Goal: Register for event/course

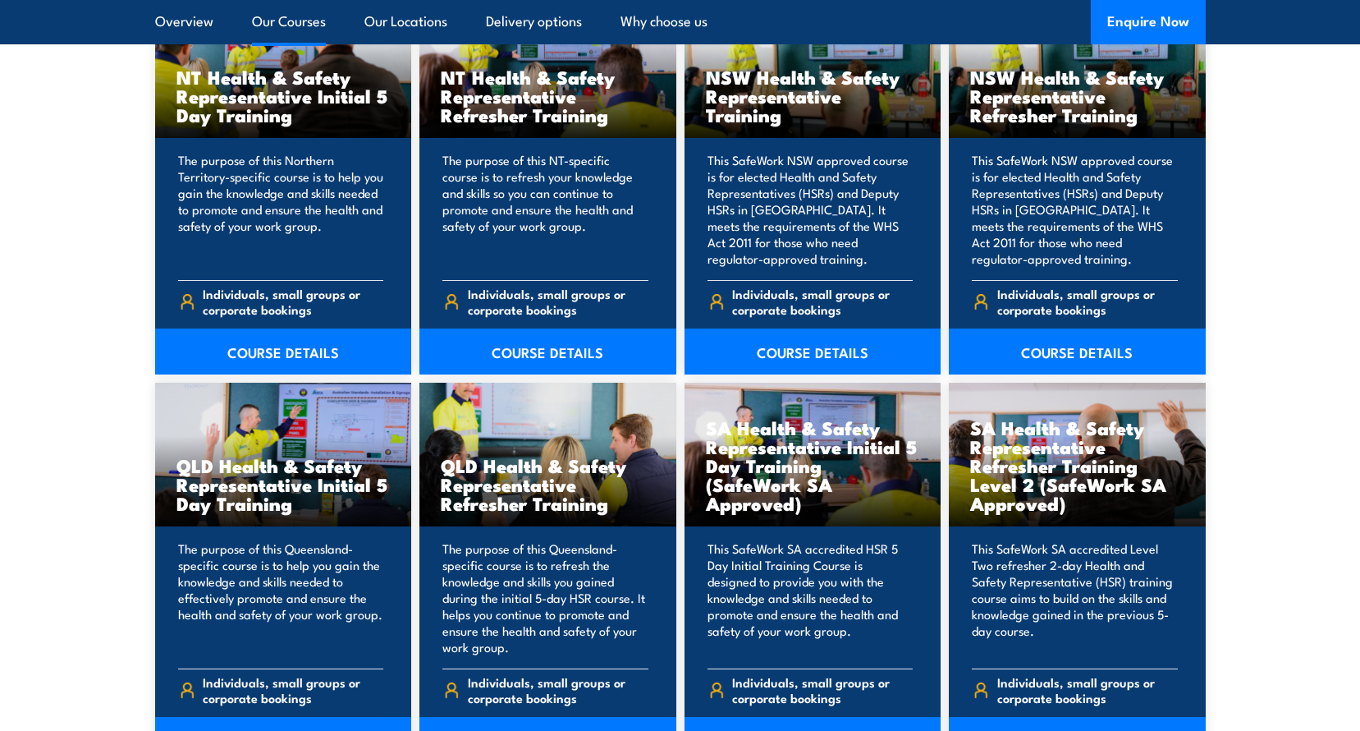
scroll to position [2052, 0]
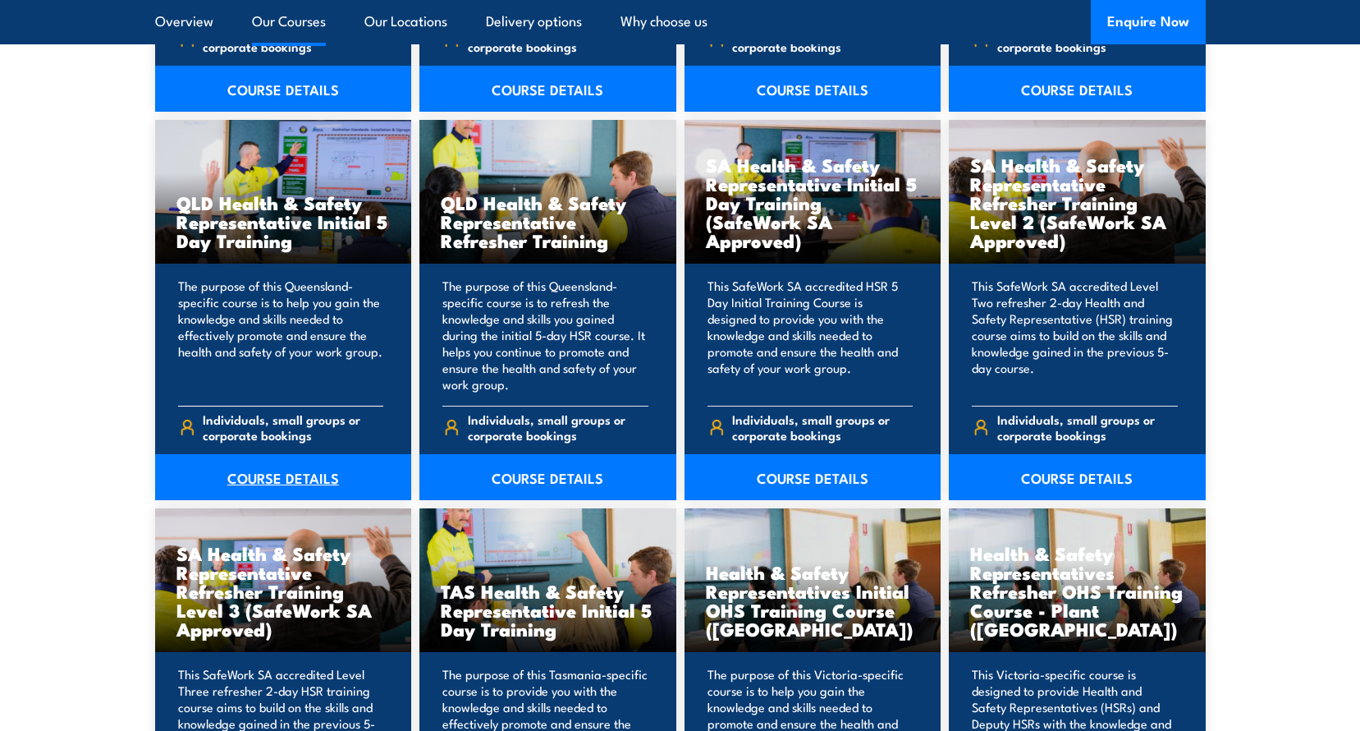
click at [251, 475] on link "COURSE DETAILS" at bounding box center [283, 477] width 257 height 46
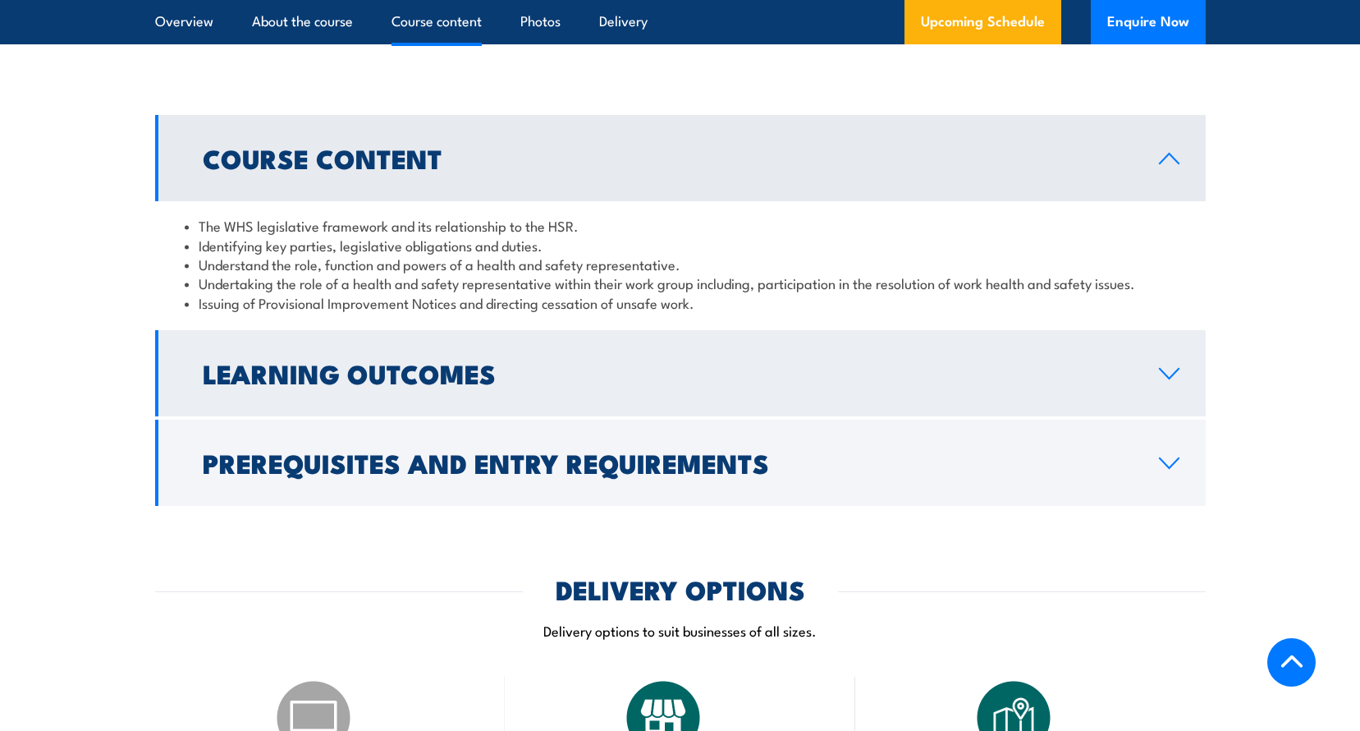
scroll to position [1724, 0]
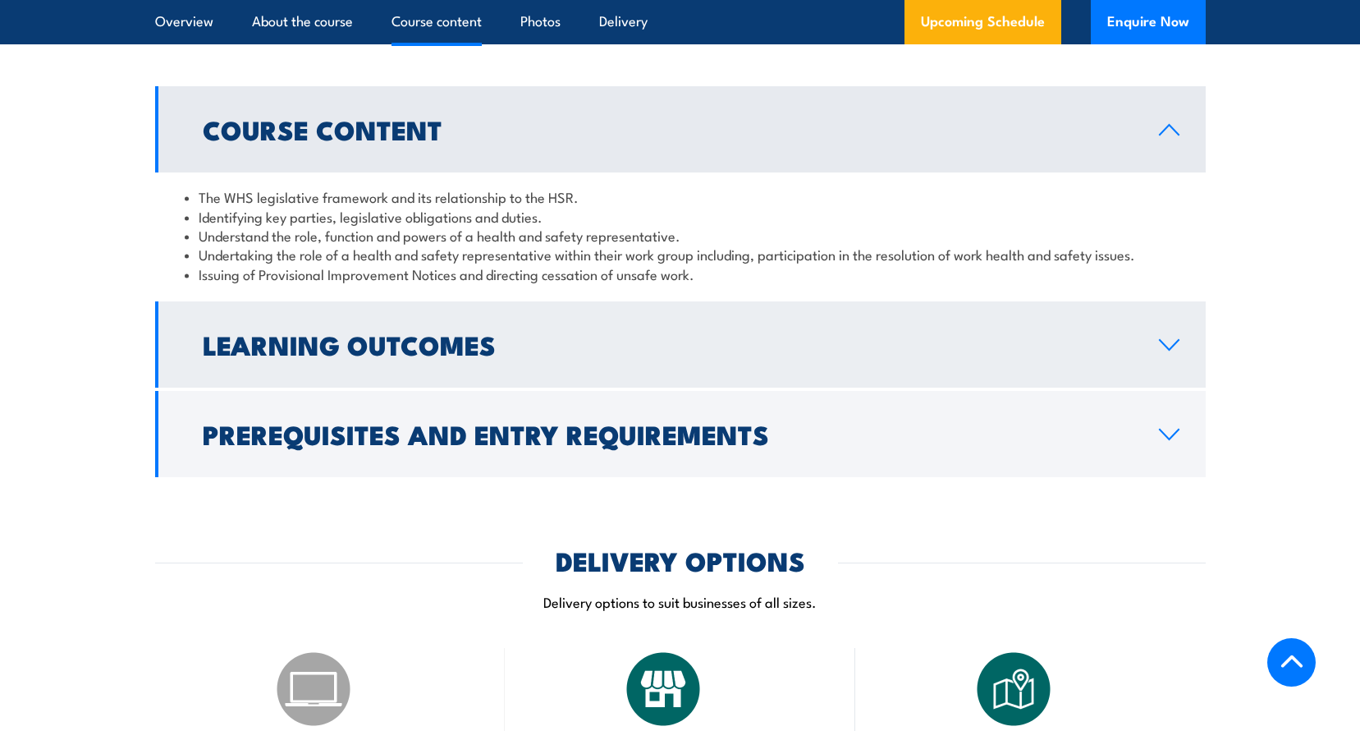
click at [516, 355] on h2 "Learning Outcomes" at bounding box center [668, 343] width 930 height 23
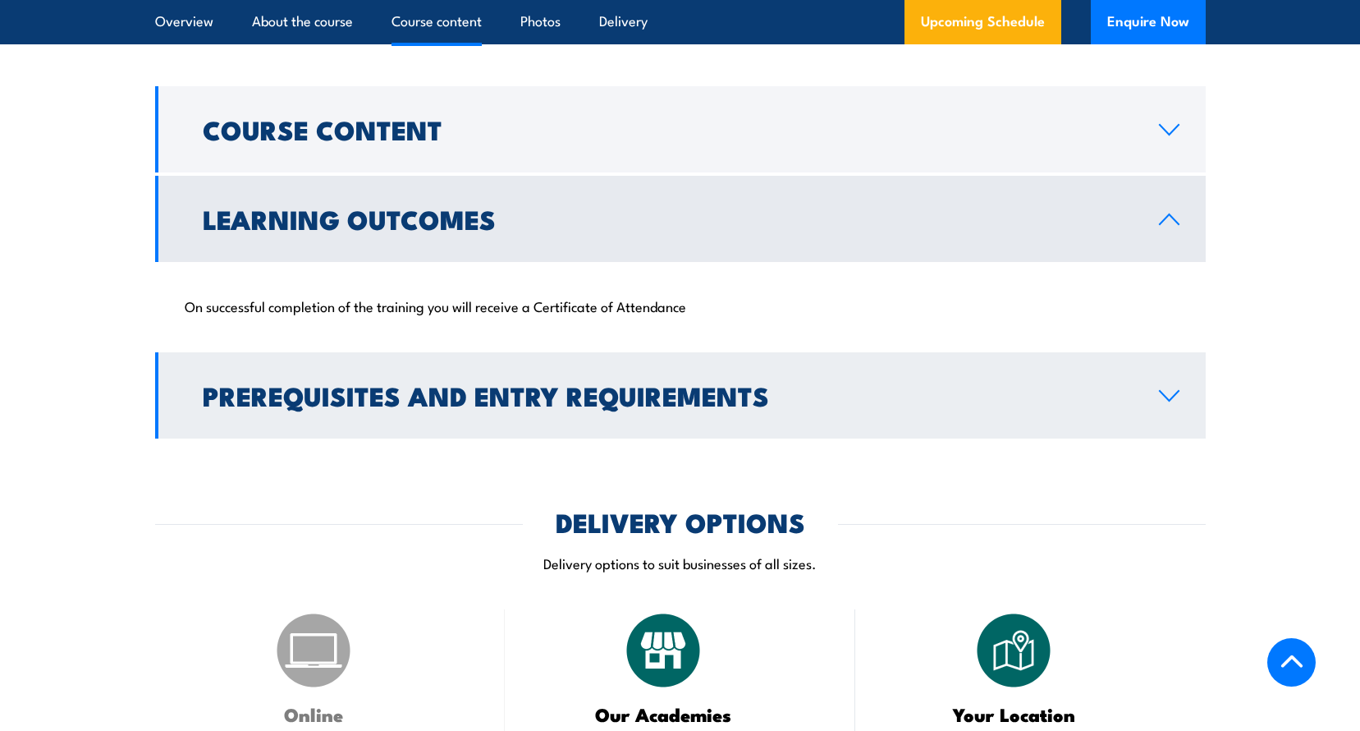
click at [501, 406] on h2 "Prerequisites and Entry Requirements" at bounding box center [668, 394] width 930 height 23
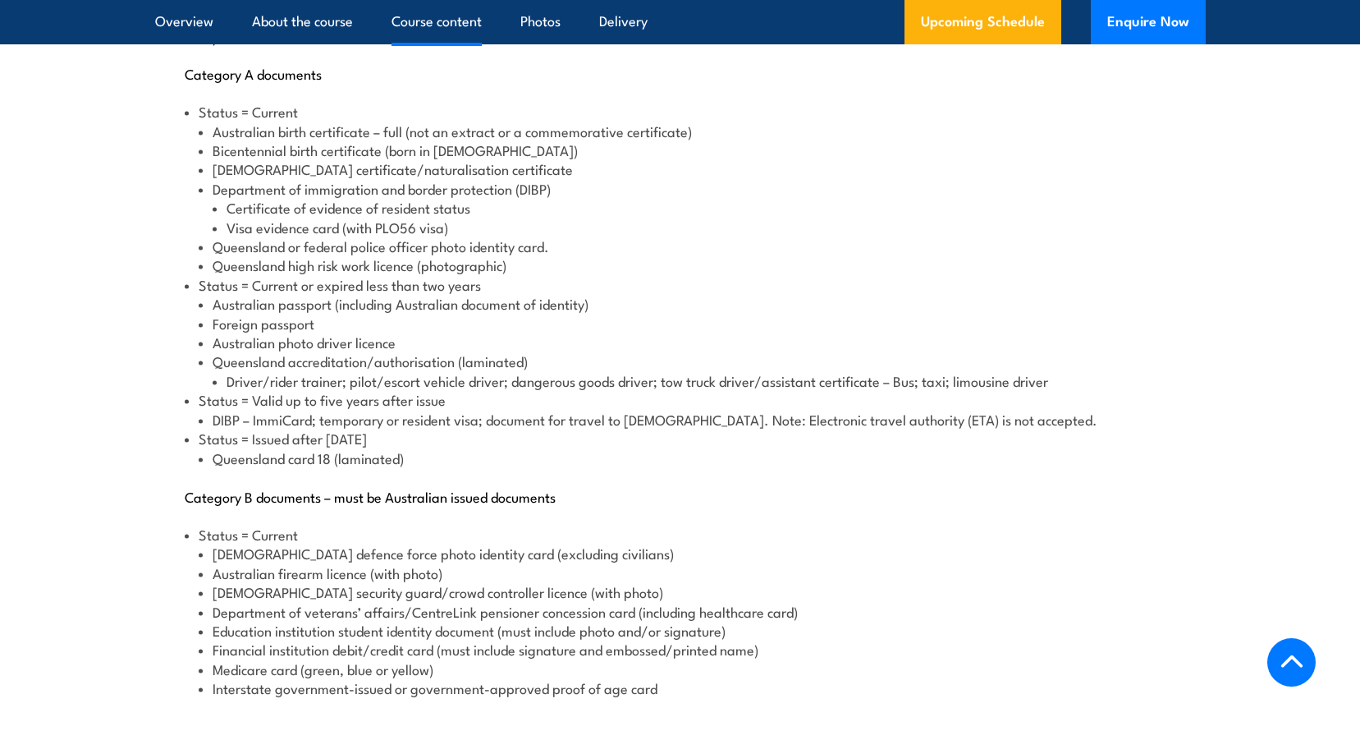
scroll to position [2217, 0]
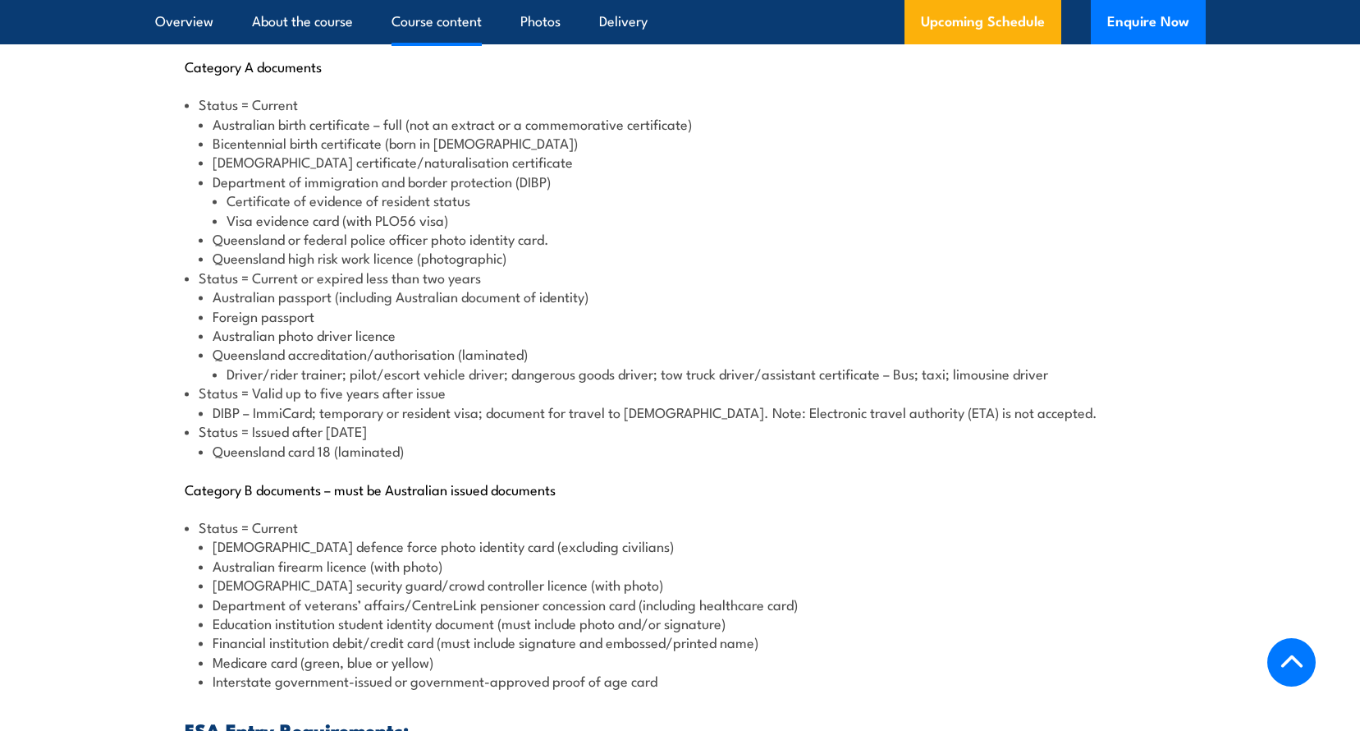
drag, startPoint x: 297, startPoint y: 447, endPoint x: 424, endPoint y: 450, distance: 126.5
click at [424, 450] on li "Status = Issued after 01/01/1992 Queensland card 18 (laminated)" at bounding box center [681, 440] width 992 height 39
drag, startPoint x: 424, startPoint y: 450, endPoint x: 393, endPoint y: 488, distance: 48.5
click at [393, 488] on div "Pre-requisites: Evidence of Identity (EOI) As per the WHSQ Conditions of Approv…" at bounding box center [680, 346] width 1051 height 974
drag, startPoint x: 299, startPoint y: 470, endPoint x: 345, endPoint y: 474, distance: 46.2
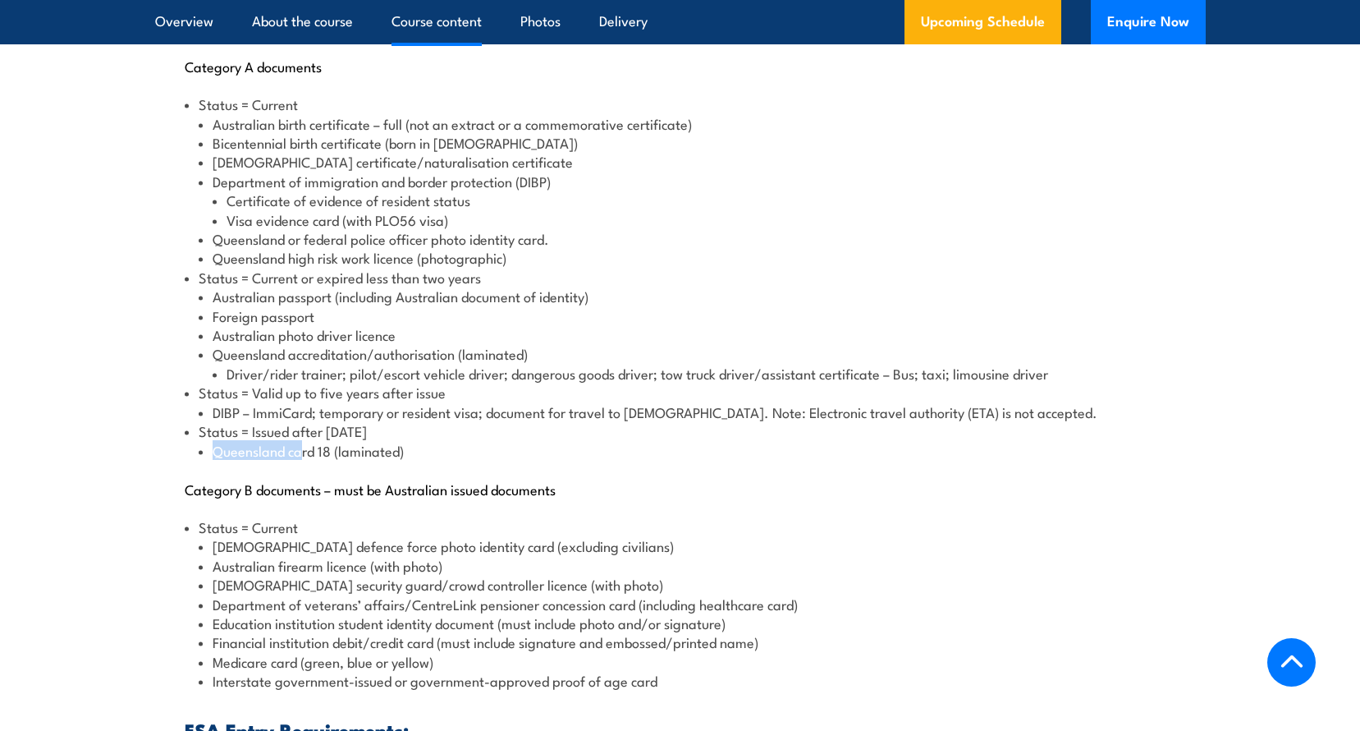
click at [345, 460] on li "Queensland card 18 (laminated)" at bounding box center [688, 450] width 978 height 19
drag, startPoint x: 345, startPoint y: 474, endPoint x: 327, endPoint y: 540, distance: 68.9
click at [326, 538] on li "Status = Current Australian defence force photo identity card (excluding civili…" at bounding box center [681, 603] width 992 height 173
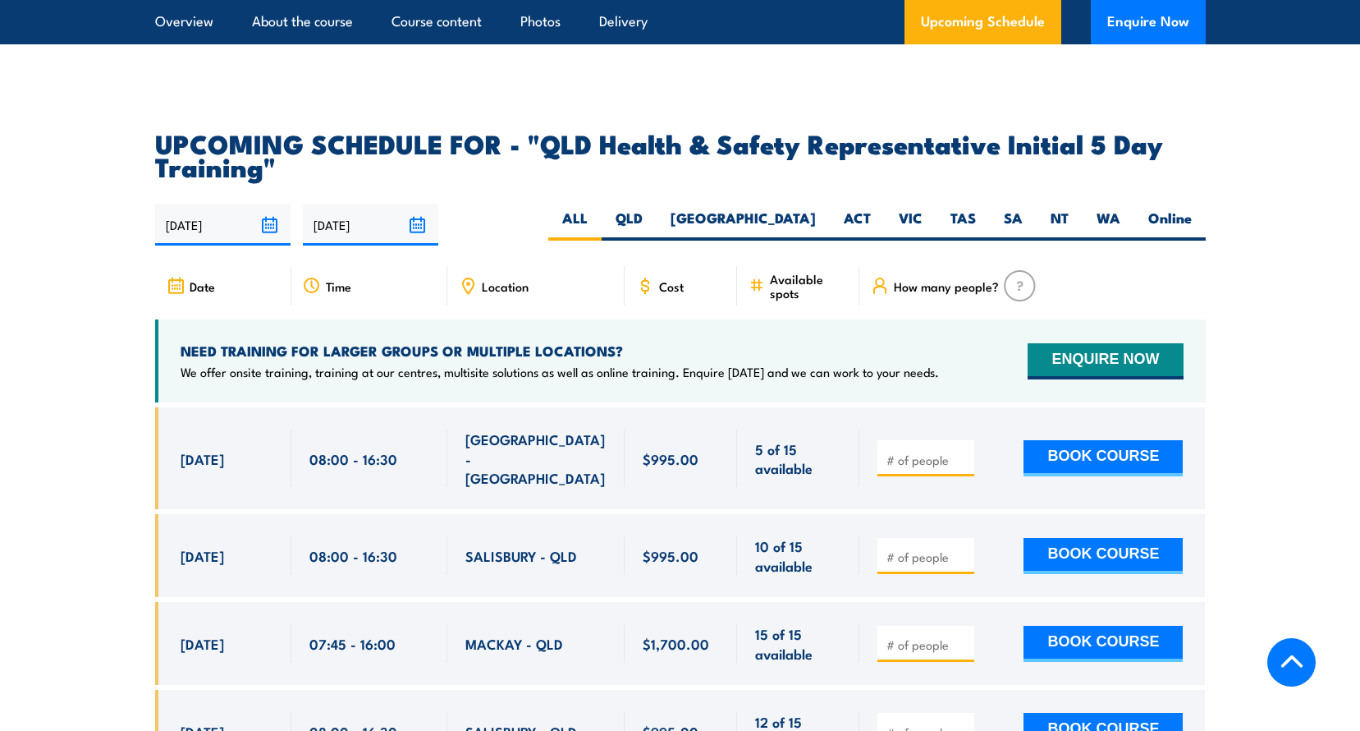
scroll to position [3694, 0]
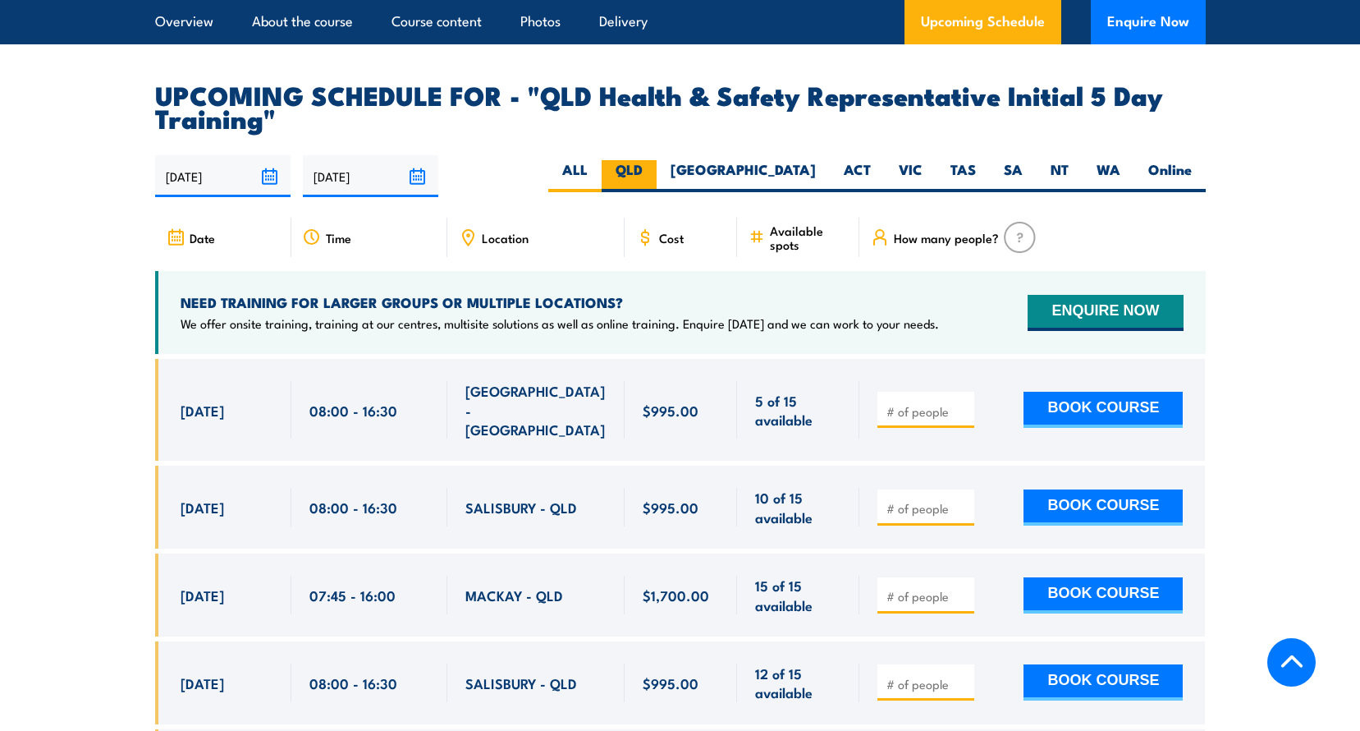
click at [657, 179] on label "QLD" at bounding box center [629, 176] width 55 height 32
click at [653, 171] on input "QLD" at bounding box center [648, 165] width 11 height 11
radio input "true"
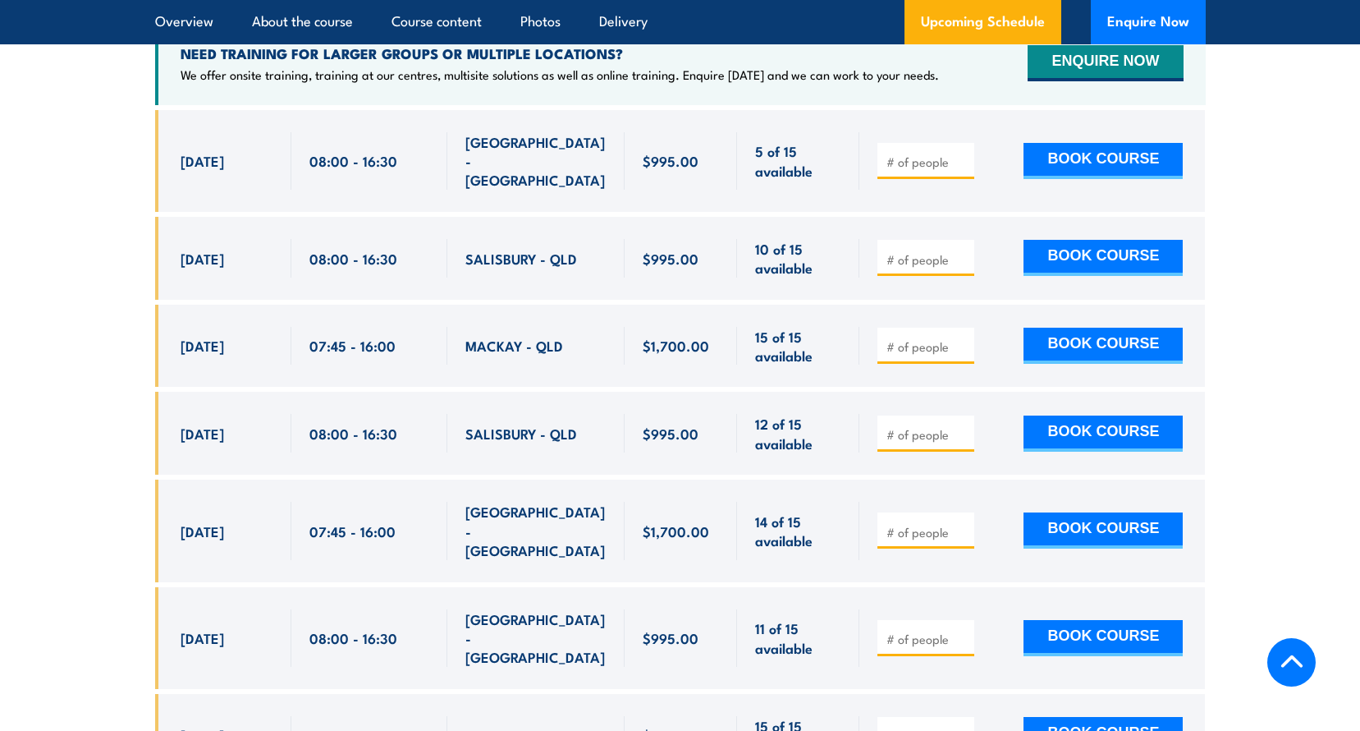
scroll to position [3088, 0]
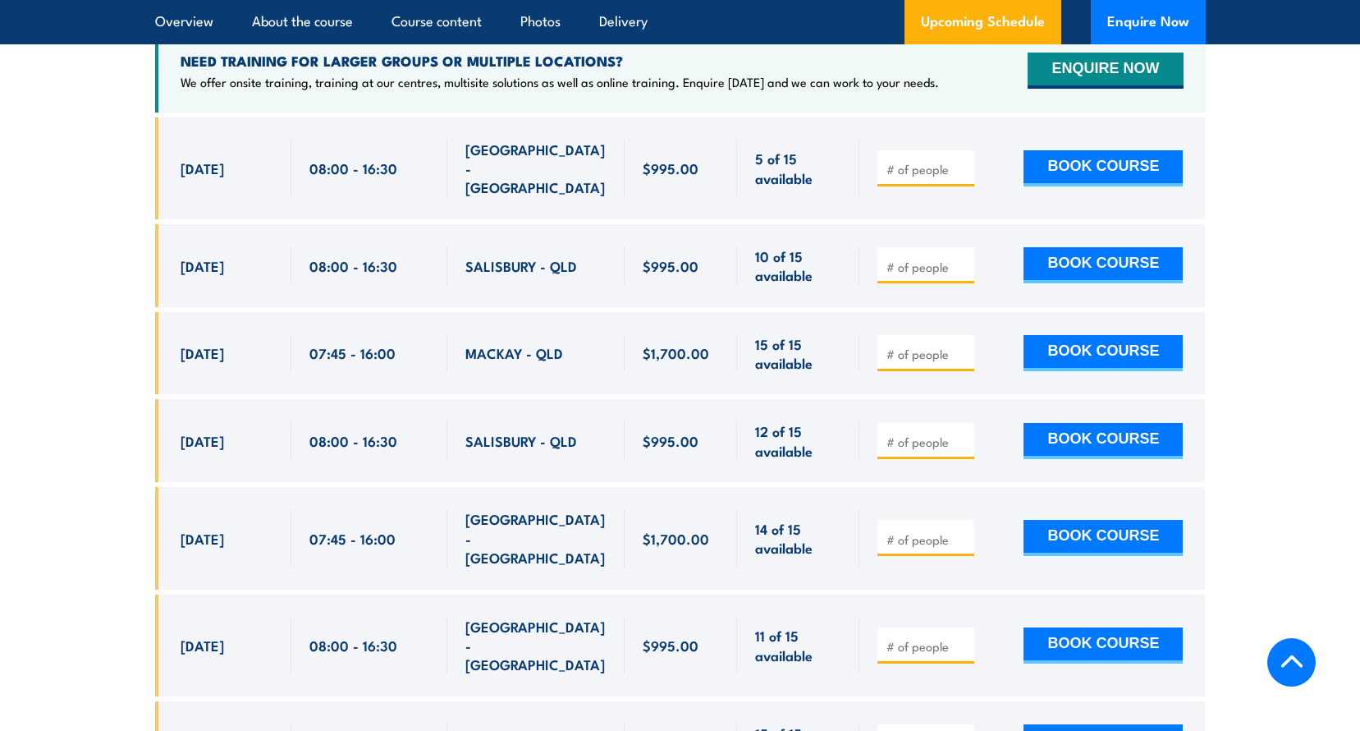
click at [676, 158] on span "$995.00" at bounding box center [671, 167] width 56 height 19
click at [901, 161] on input "number" at bounding box center [928, 169] width 82 height 16
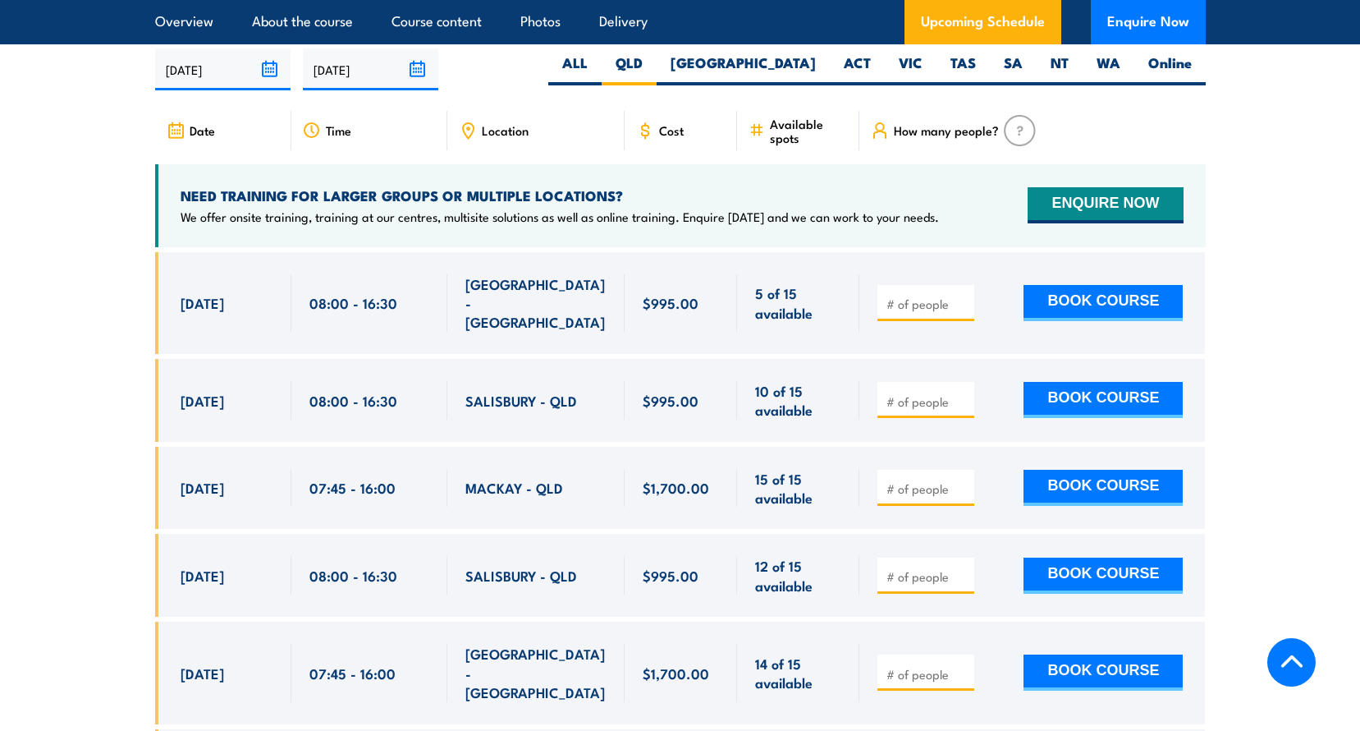
scroll to position [2924, 0]
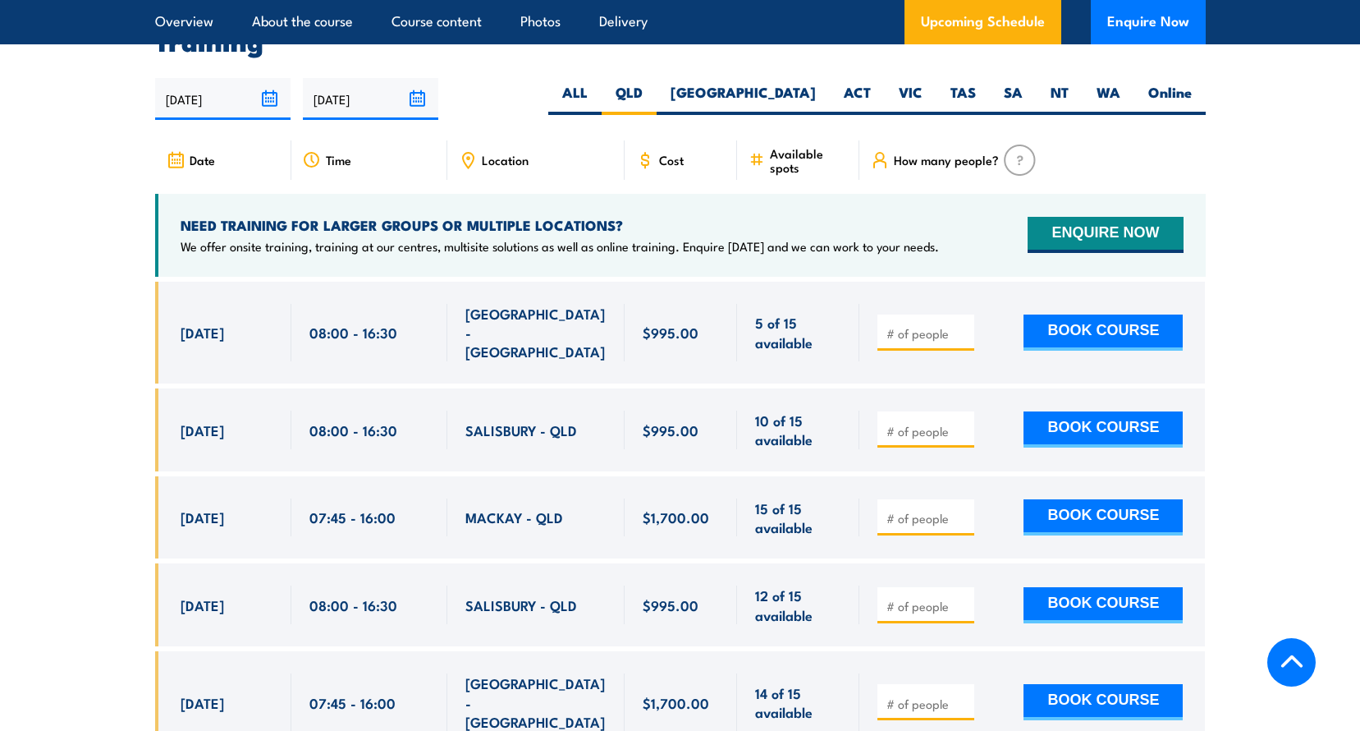
click at [407, 167] on div "Time" at bounding box center [369, 159] width 156 height 39
click at [273, 92] on input "[DATE]" at bounding box center [222, 99] width 135 height 42
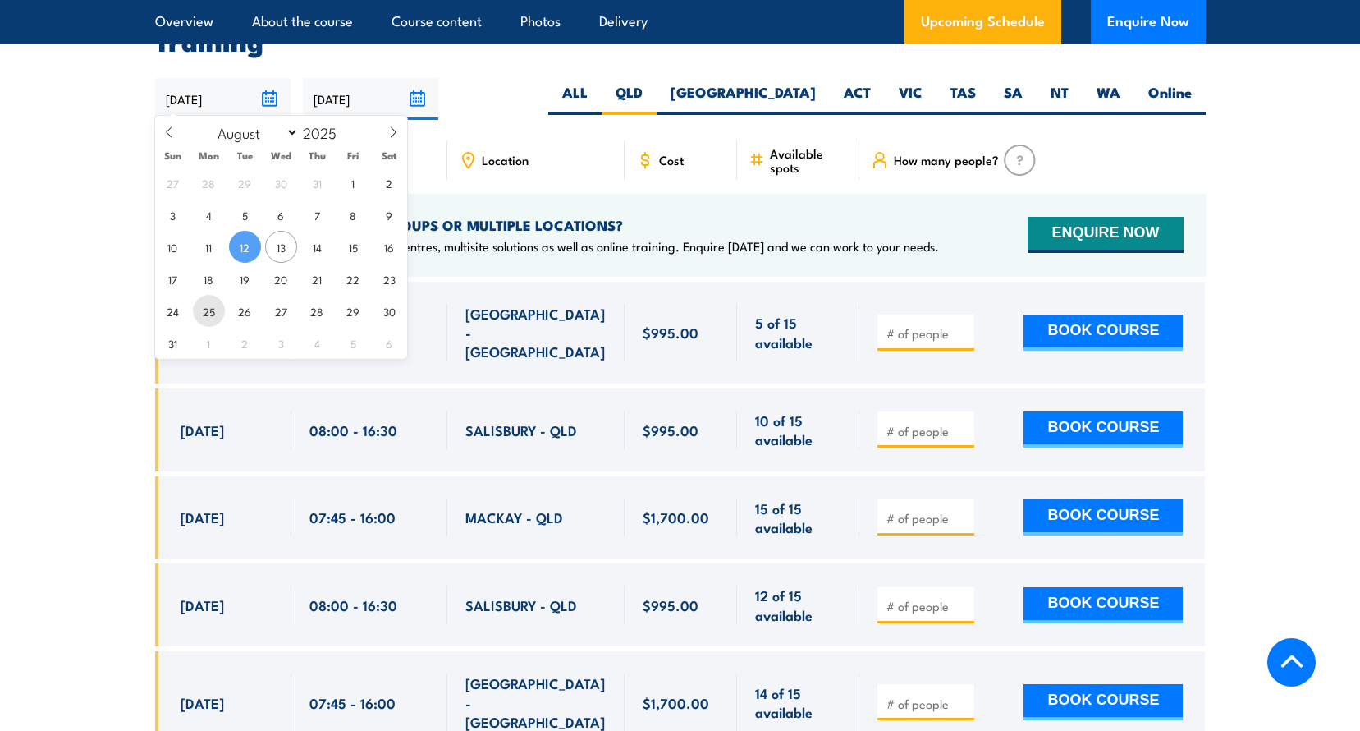
click at [212, 307] on span "25" at bounding box center [209, 311] width 32 height 32
type input "[DATE]"
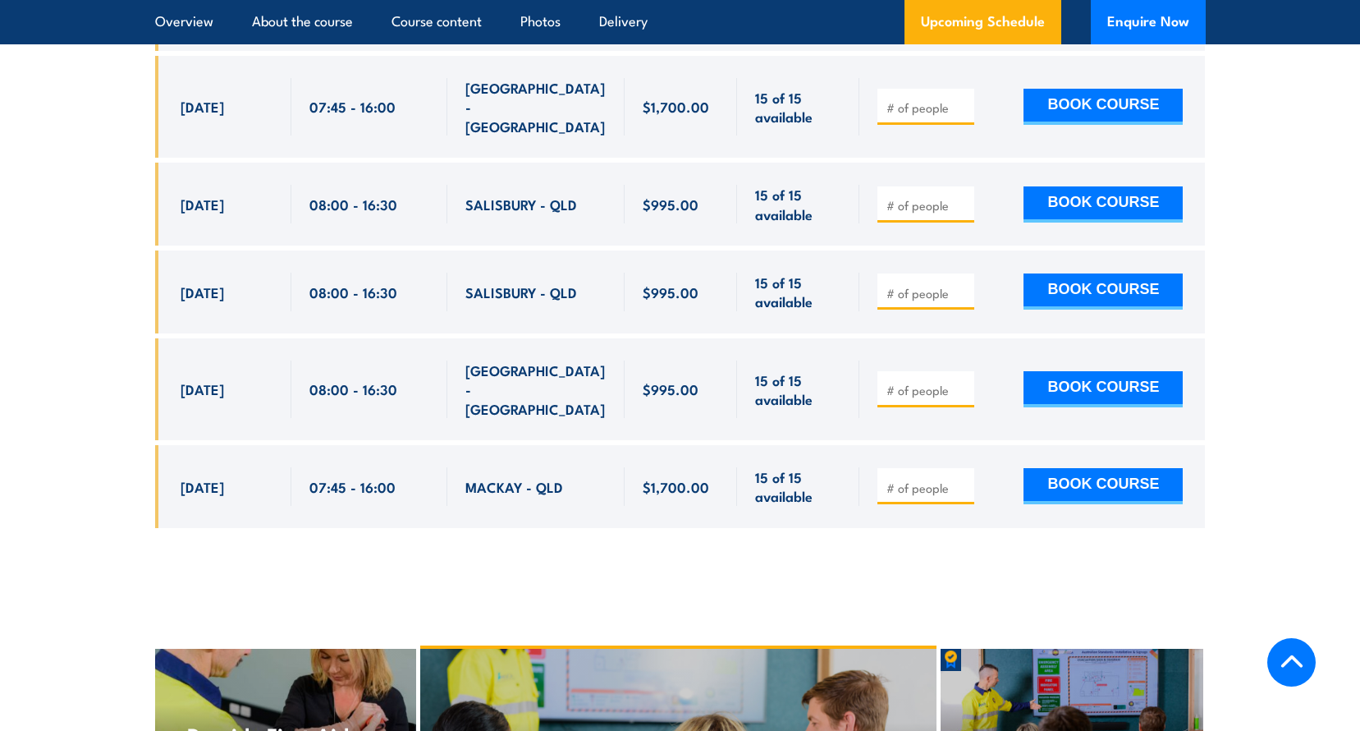
scroll to position [4320, 0]
